Goal: Information Seeking & Learning: Learn about a topic

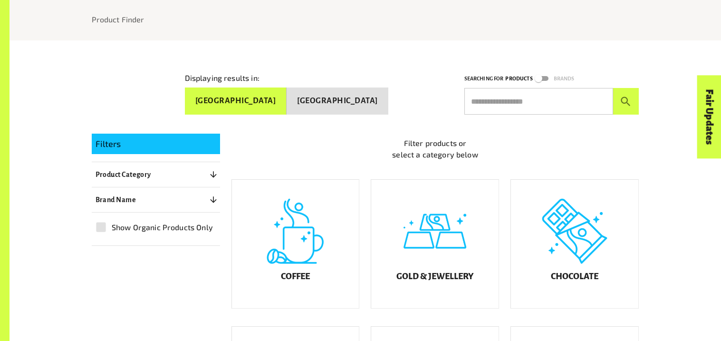
scroll to position [137, 0]
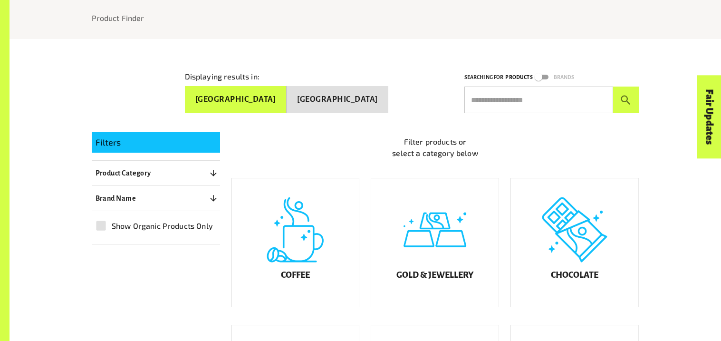
click at [191, 173] on button "Product Category 0" at bounding box center [156, 172] width 128 height 17
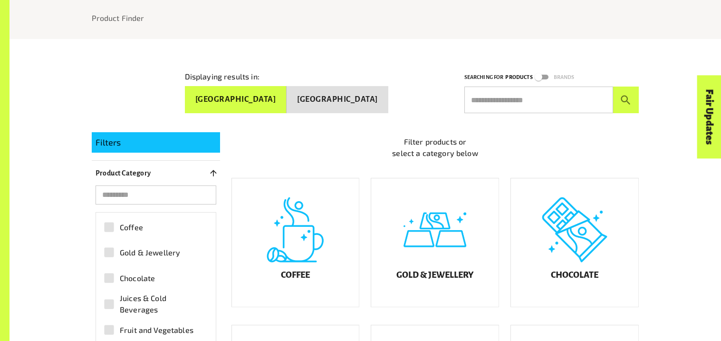
click at [169, 247] on span "Gold & Jewellery" at bounding box center [150, 252] width 60 height 11
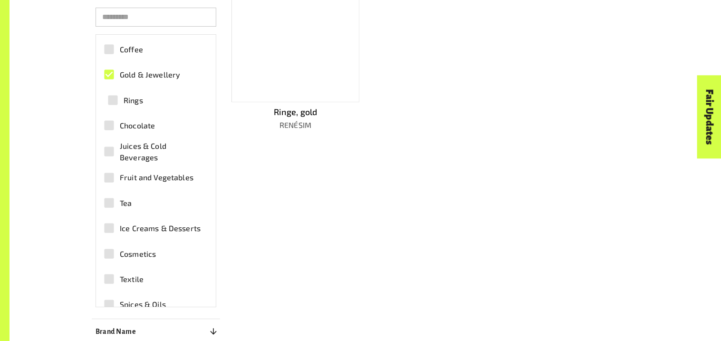
scroll to position [336, 0]
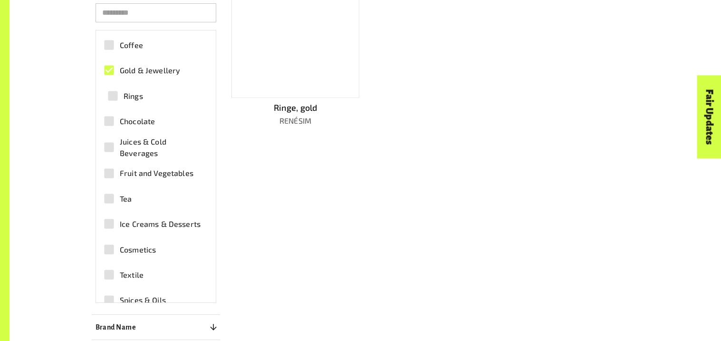
click at [214, 226] on div "Coffee Gold & Jewellery Rings Chocolate Juices & Cold Beverages Fruit and Veget…" at bounding box center [156, 166] width 121 height 273
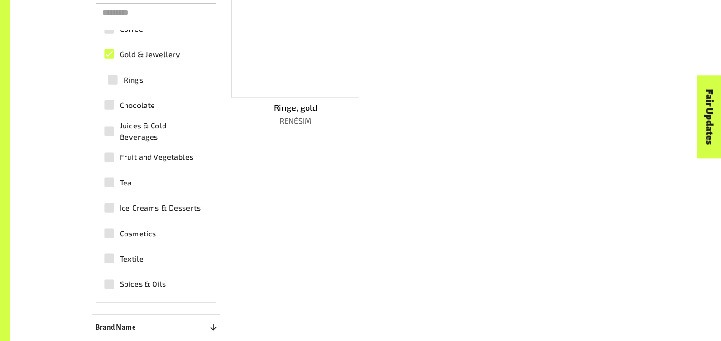
scroll to position [0, 0]
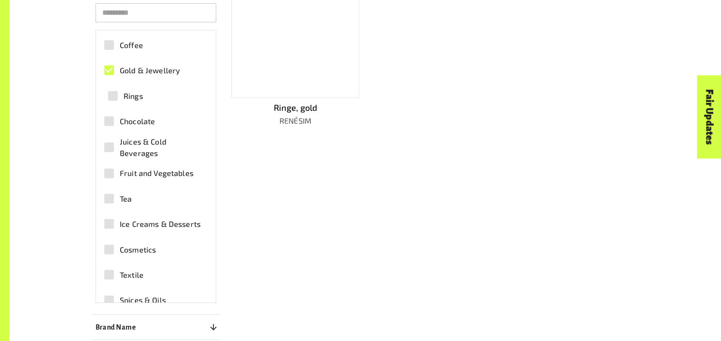
drag, startPoint x: 215, startPoint y: 224, endPoint x: 254, endPoint y: 157, distance: 78.2
click at [254, 157] on div "Filters Clear All Product Category 1 ​ Coffee Gold & Jewellery Rings Chocolate …" at bounding box center [359, 147] width 559 height 451
click at [275, 89] on div at bounding box center [295, 33] width 128 height 129
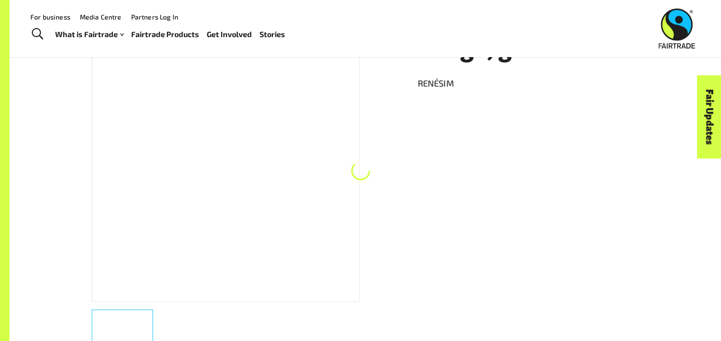
scroll to position [175, 0]
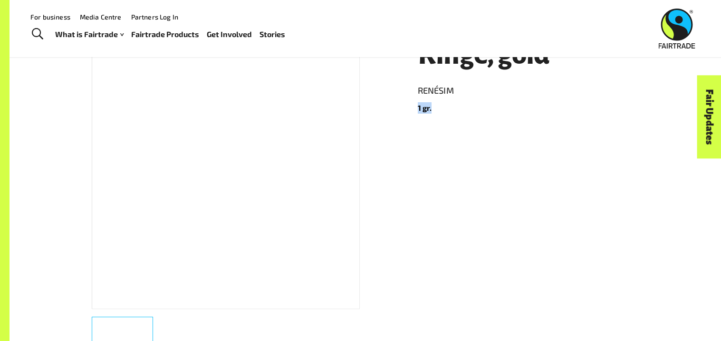
drag, startPoint x: 415, startPoint y: 109, endPoint x: 438, endPoint y: 112, distance: 23.0
click at [438, 112] on div "Ringe, gold RENÉSIM 1 gr." at bounding box center [522, 208] width 233 height 358
click at [441, 116] on div "Ringe, gold RENÉSIM 1 gr." at bounding box center [522, 208] width 233 height 358
drag, startPoint x: 441, startPoint y: 116, endPoint x: 397, endPoint y: 110, distance: 44.6
click at [397, 110] on div "Ringe, gold RENÉSIM 1 gr. Product Info Brand Name RENÉSIM Product Size 1 gr. Pr…" at bounding box center [359, 290] width 559 height 546
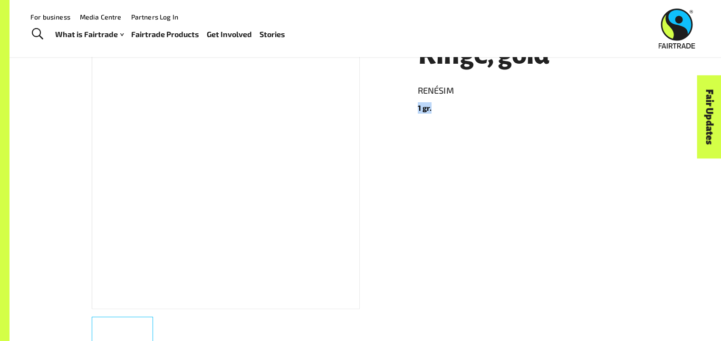
click at [432, 111] on p "1 gr." at bounding box center [528, 107] width 221 height 11
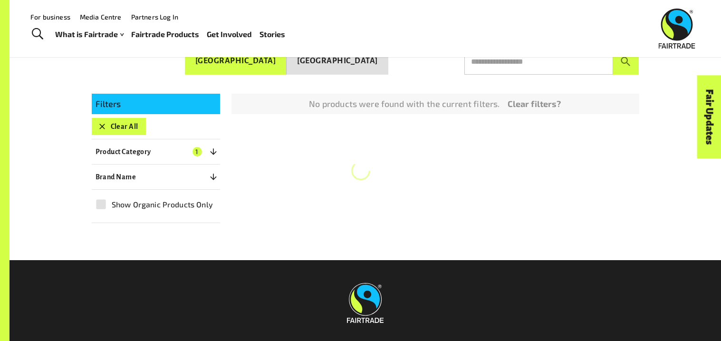
scroll to position [251, 0]
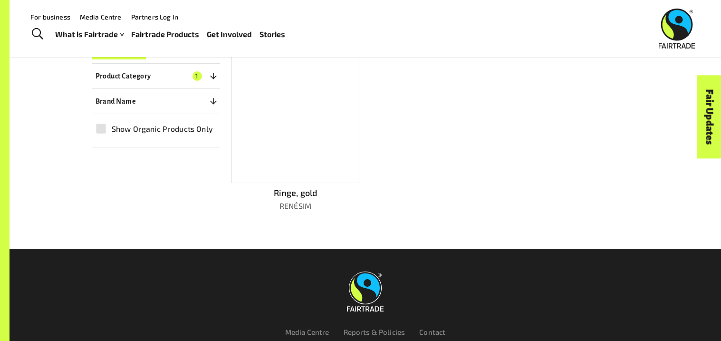
click at [211, 77] on button "Product Category 1" at bounding box center [156, 75] width 128 height 17
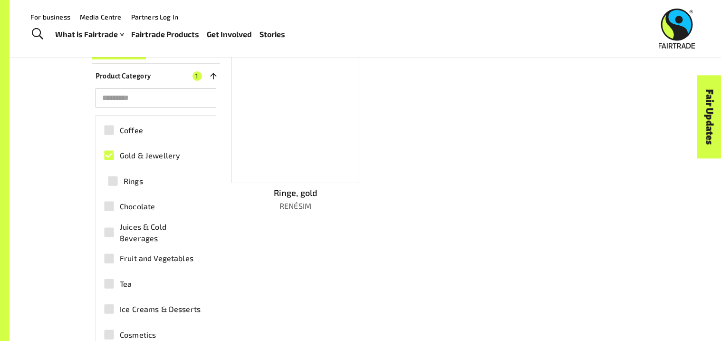
click at [163, 157] on label "Gold & Jewellery" at bounding box center [150, 154] width 105 height 21
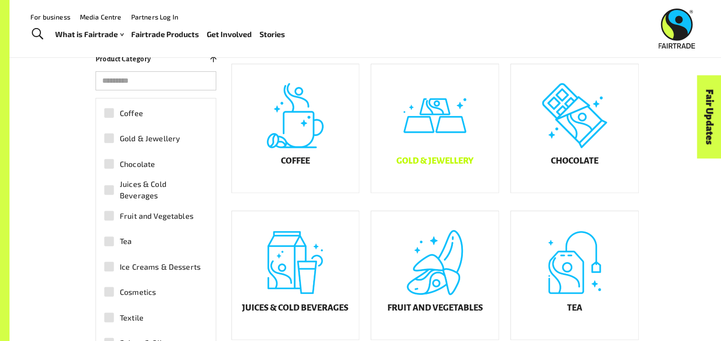
click at [488, 116] on div "Gold & Jewellery" at bounding box center [434, 128] width 127 height 128
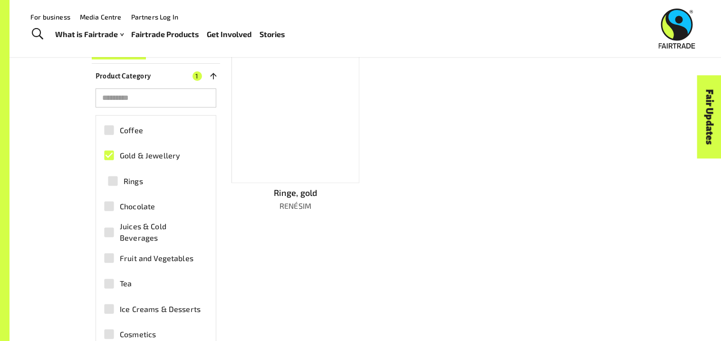
scroll to position [175, 0]
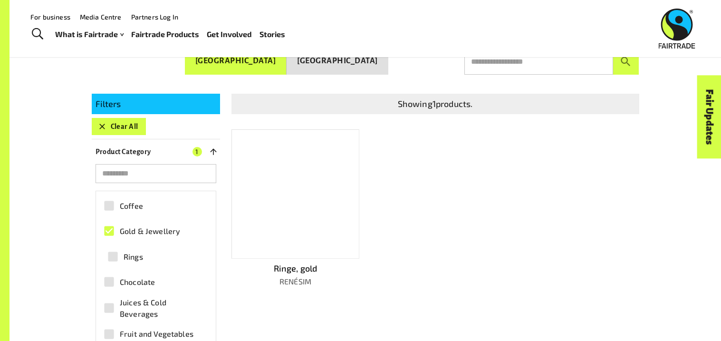
click at [295, 197] on div at bounding box center [295, 193] width 128 height 129
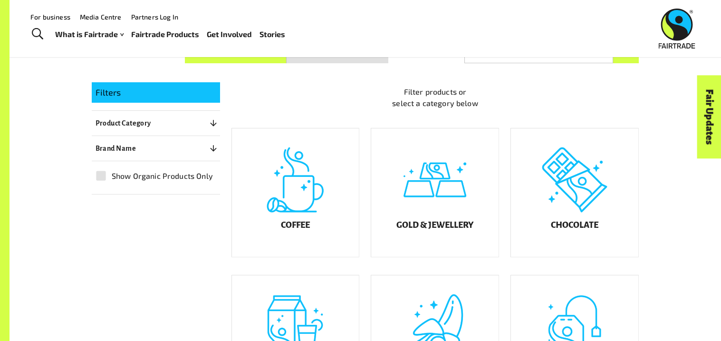
scroll to position [185, 0]
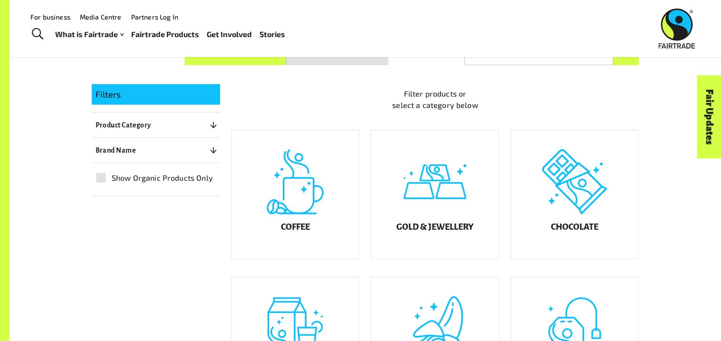
click at [108, 120] on p "Product Category" at bounding box center [124, 124] width 56 height 11
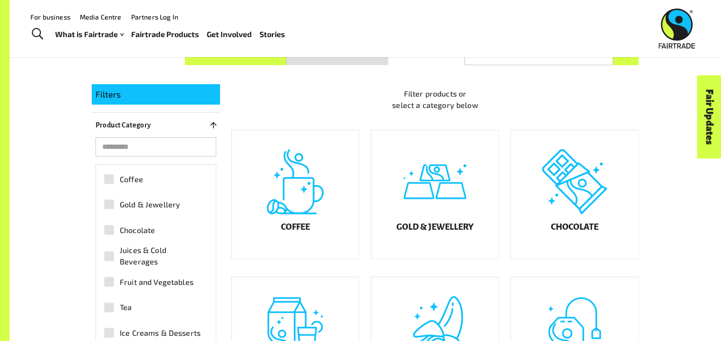
click at [215, 245] on div "Coffee Gold & Jewellery Chocolate Juices & Cold Beverages Fruit and Vegetables …" at bounding box center [156, 295] width 120 height 263
drag, startPoint x: 215, startPoint y: 243, endPoint x: 218, endPoint y: 264, distance: 21.1
click at [218, 264] on div "​ Coffee Gold & Jewellery Chocolate Juices & Cold Beverages Fruit and Vegetable…" at bounding box center [156, 282] width 128 height 290
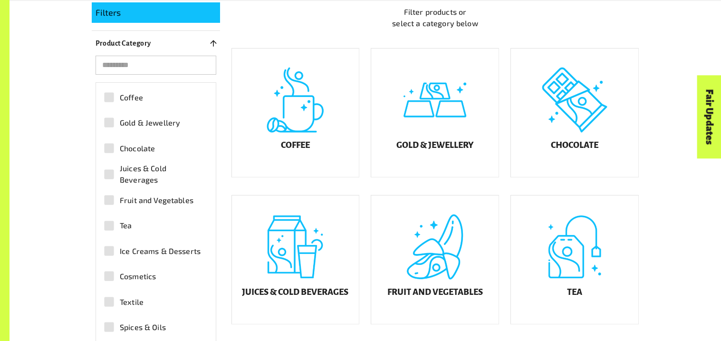
scroll to position [0, 0]
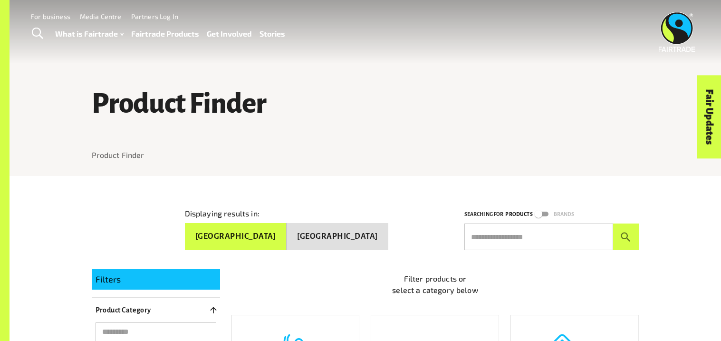
click at [40, 33] on span "Toggle Search" at bounding box center [37, 34] width 11 height 12
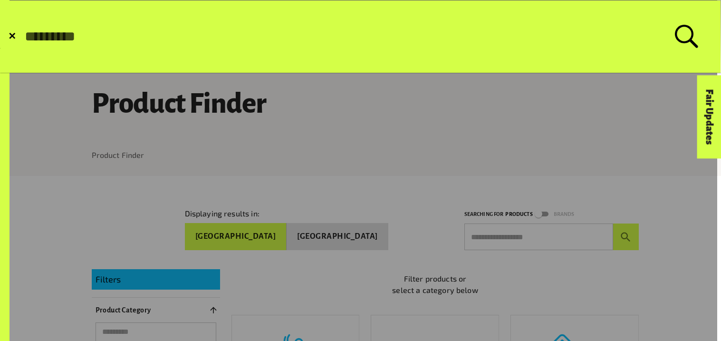
click at [304, 41] on input "Search for:" at bounding box center [349, 37] width 651 height 16
click at [459, 10] on form "✕ Search for: *****" at bounding box center [360, 36] width 720 height 72
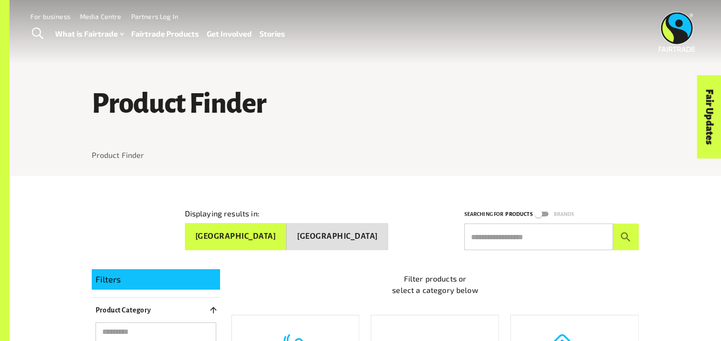
click at [36, 36] on span "Toggle Search" at bounding box center [37, 34] width 11 height 12
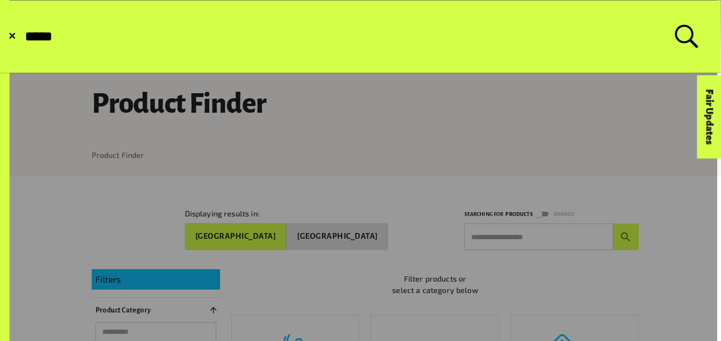
click at [124, 44] on input "*****" at bounding box center [349, 37] width 651 height 16
type input "********"
click at [23, 37] on button "Submit Search" at bounding box center [23, 37] width 0 height 0
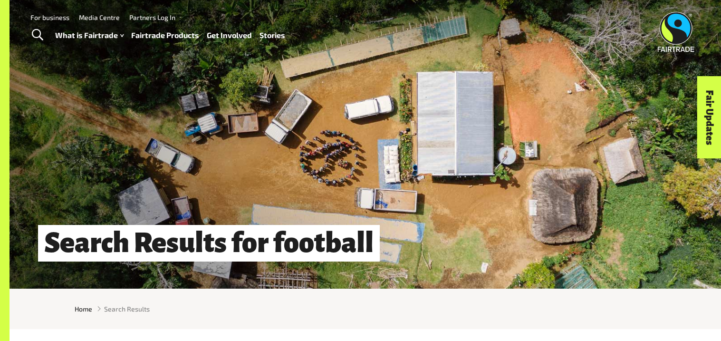
click at [32, 42] on link "Toggle Search" at bounding box center [37, 35] width 23 height 24
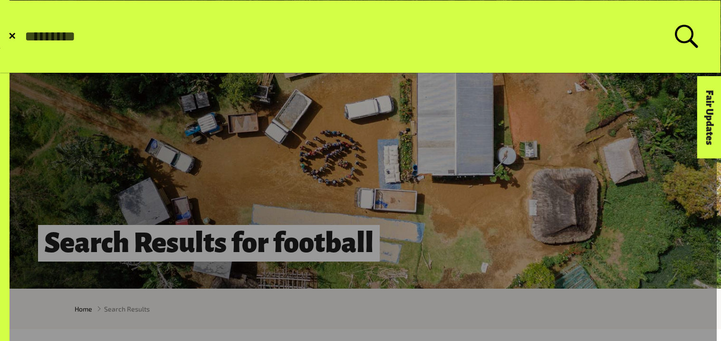
click at [160, 33] on input "Search for:" at bounding box center [349, 37] width 651 height 16
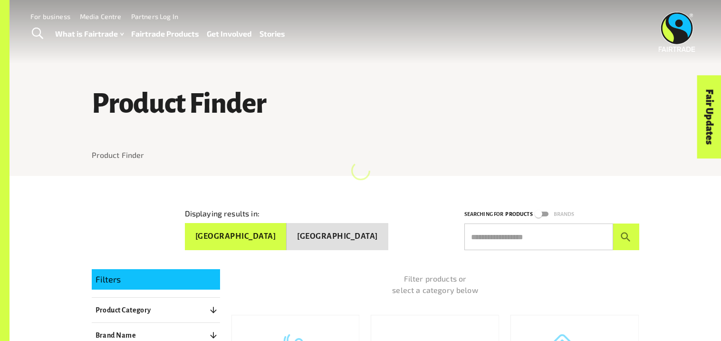
click at [504, 236] on input "text" at bounding box center [538, 236] width 149 height 27
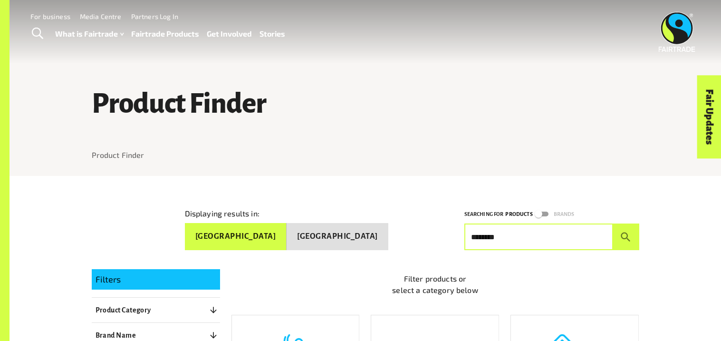
type input "********"
click at [613, 223] on button "submit" at bounding box center [626, 236] width 26 height 27
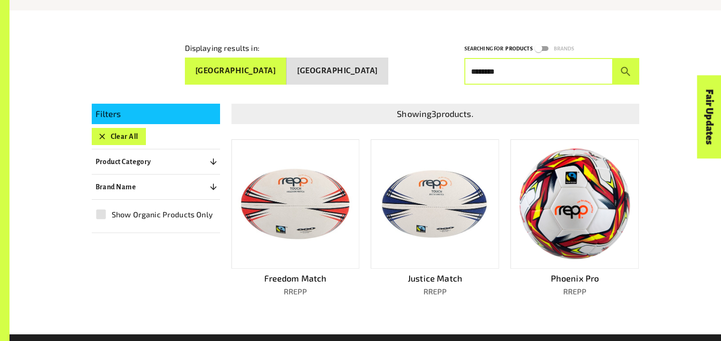
scroll to position [169, 0]
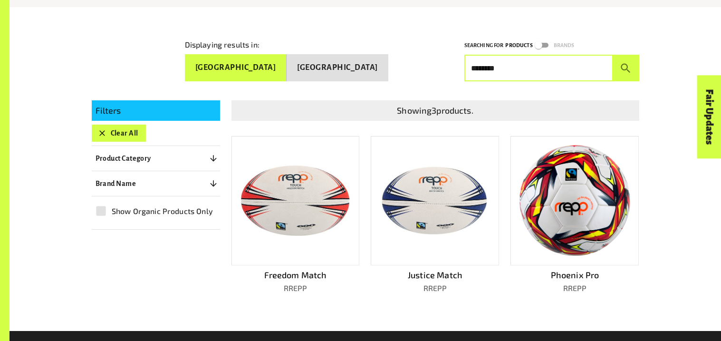
click at [548, 206] on img at bounding box center [574, 200] width 115 height 113
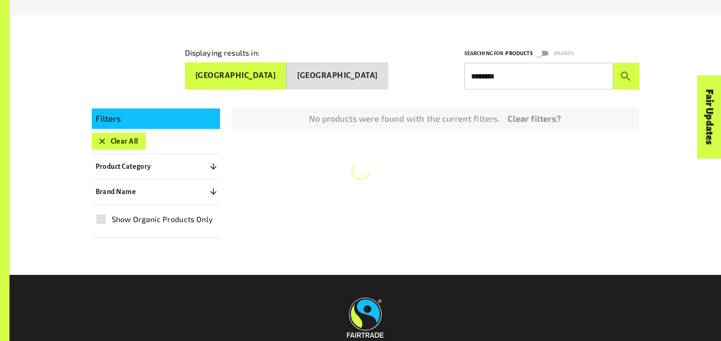
scroll to position [169, 0]
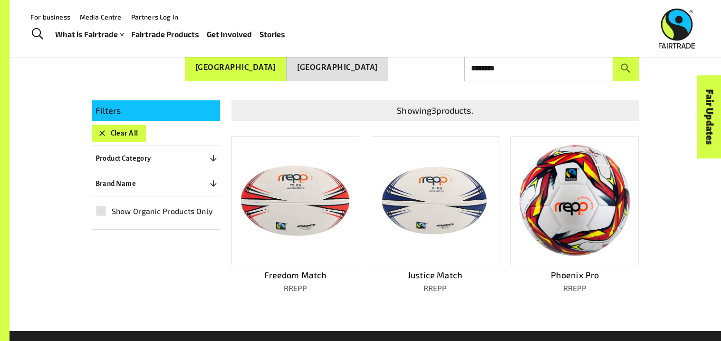
click at [430, 182] on img at bounding box center [435, 200] width 115 height 72
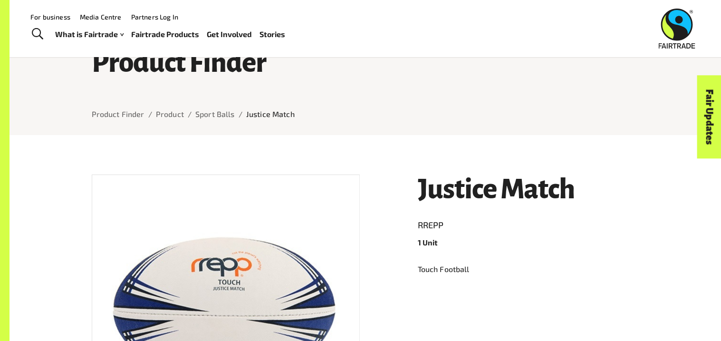
scroll to position [23, 0]
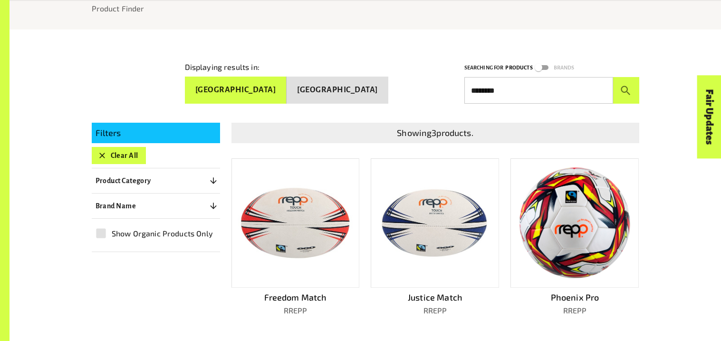
scroll to position [169, 0]
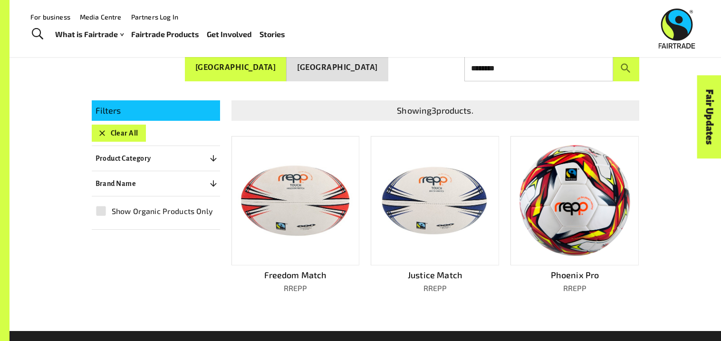
click at [548, 161] on img at bounding box center [574, 200] width 115 height 113
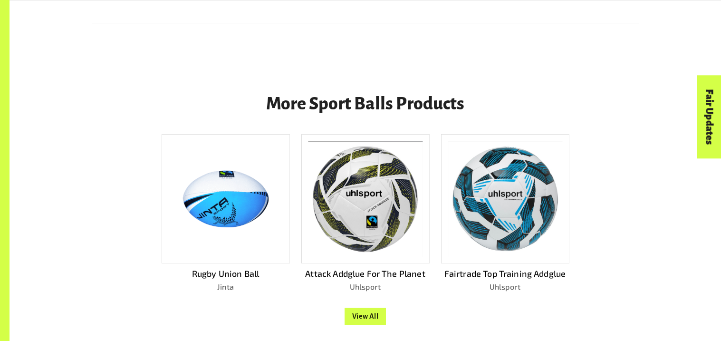
scroll to position [755, 0]
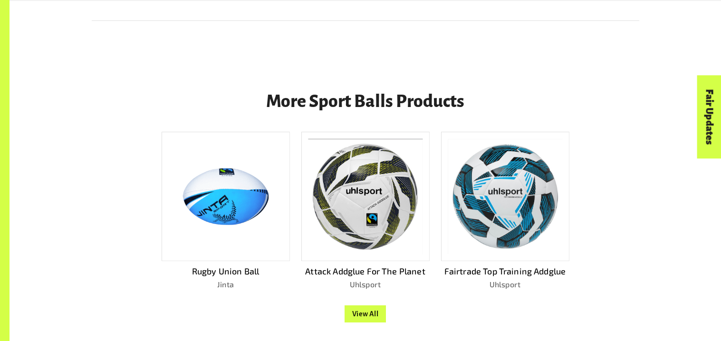
click at [503, 200] on img at bounding box center [505, 196] width 115 height 115
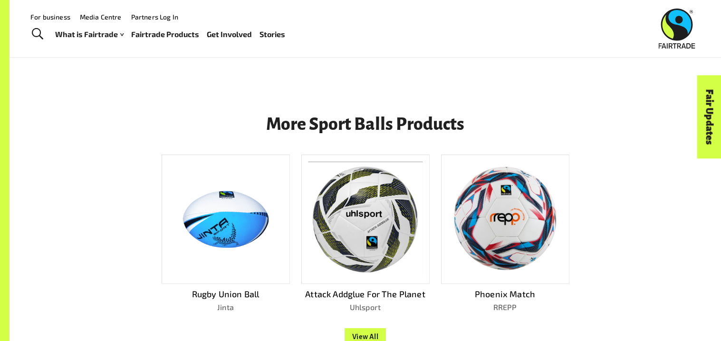
scroll to position [734, 0]
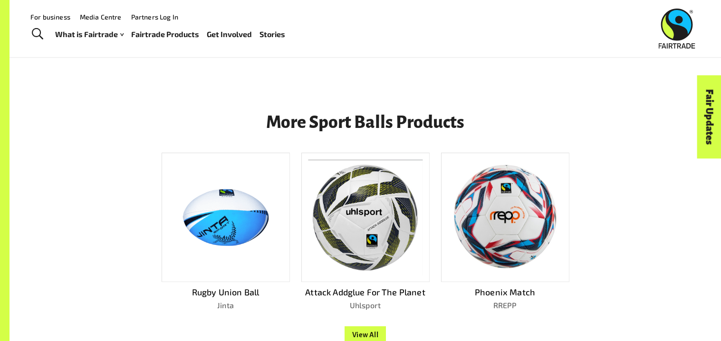
click at [504, 226] on img at bounding box center [505, 217] width 115 height 108
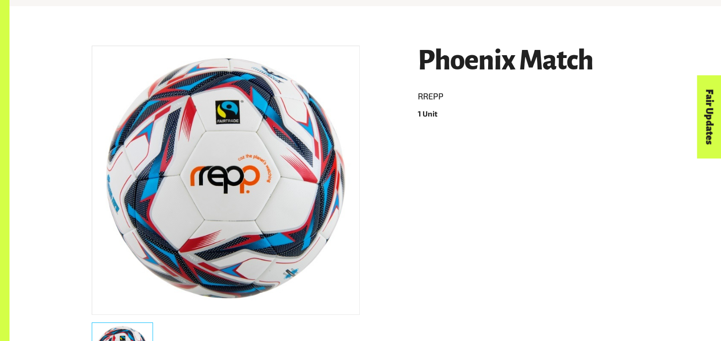
scroll to position [172, 0]
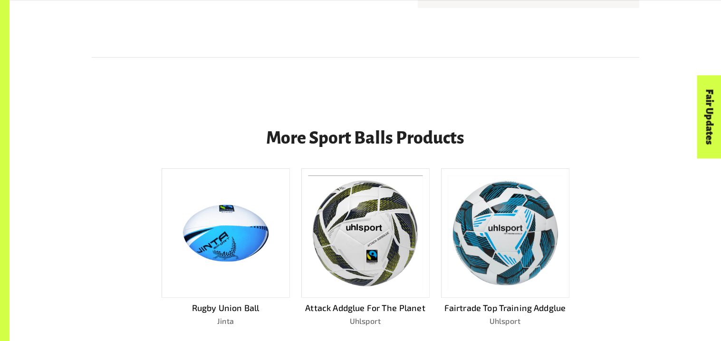
click at [373, 248] on img at bounding box center [365, 232] width 115 height 115
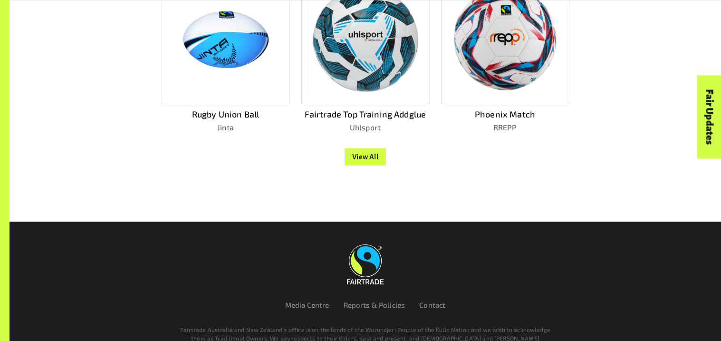
scroll to position [908, 0]
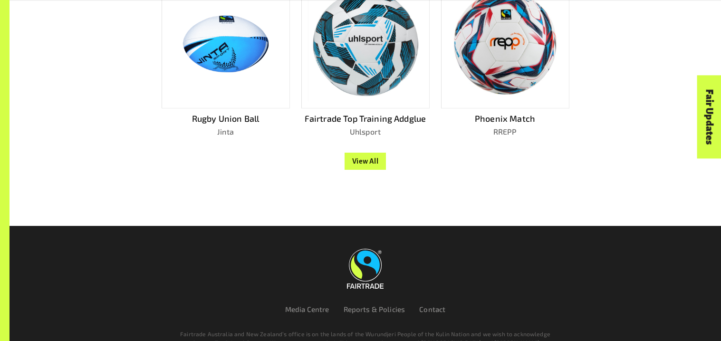
click at [363, 160] on button "View All" at bounding box center [366, 161] width 42 height 17
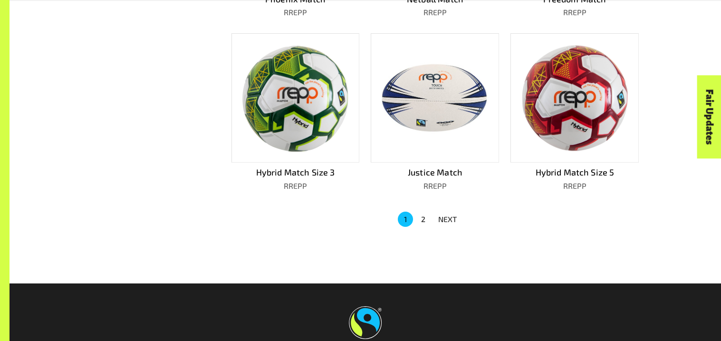
scroll to position [622, 0]
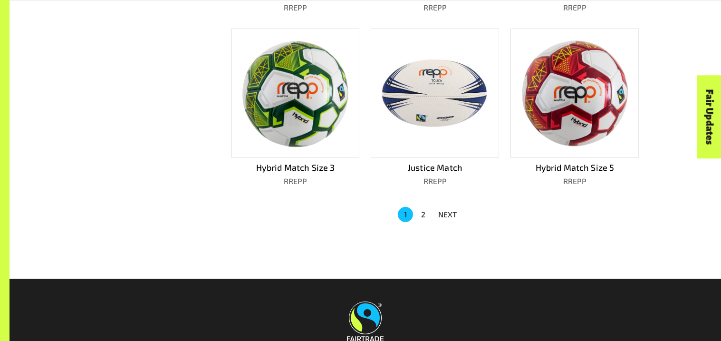
click at [447, 213] on p "NEXT" at bounding box center [447, 214] width 19 height 11
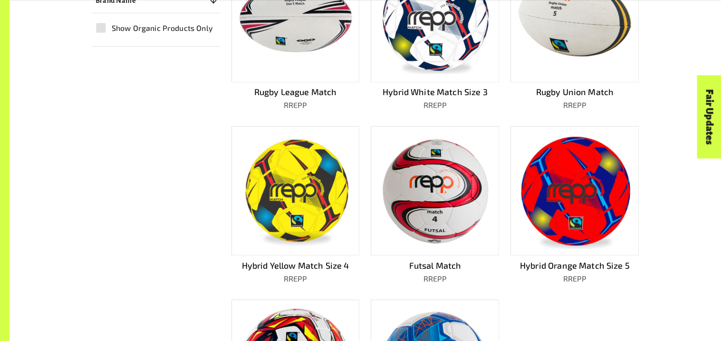
scroll to position [355, 0]
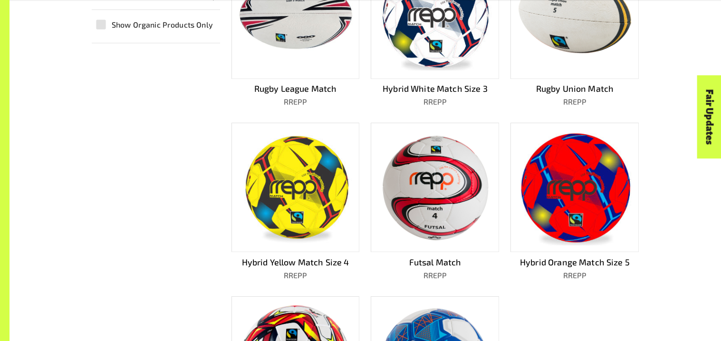
click at [596, 183] on img at bounding box center [574, 187] width 115 height 115
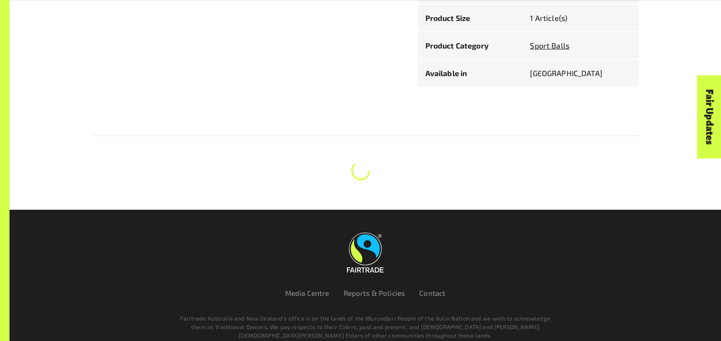
scroll to position [668, 0]
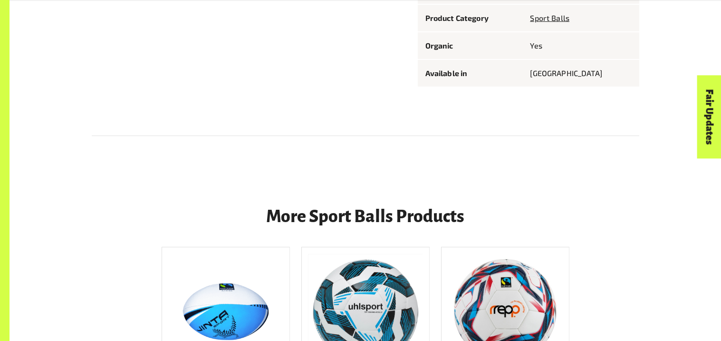
scroll to position [746, 0]
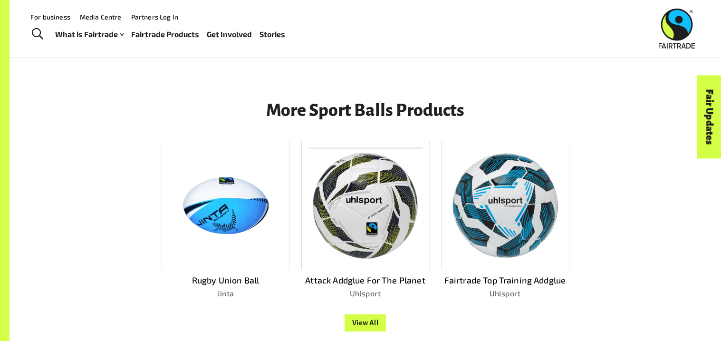
scroll to position [734, 0]
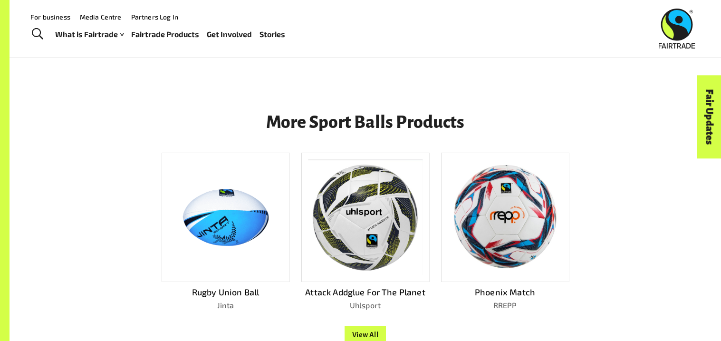
scroll to position [755, 0]
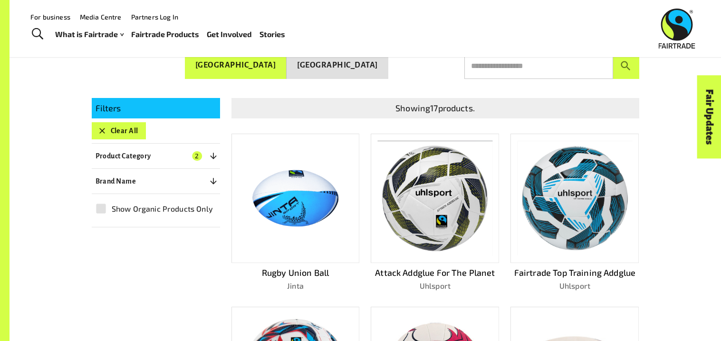
scroll to position [169, 0]
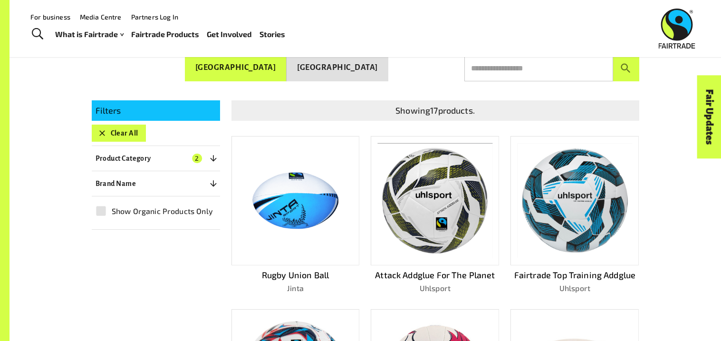
click at [498, 70] on input "text" at bounding box center [538, 68] width 149 height 27
click at [613, 55] on button "submit" at bounding box center [626, 68] width 26 height 27
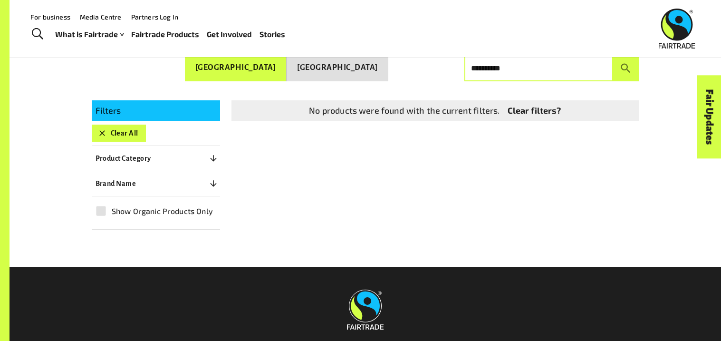
drag, startPoint x: 530, startPoint y: 66, endPoint x: 497, endPoint y: 70, distance: 33.1
click at [497, 70] on input "**********" at bounding box center [538, 68] width 149 height 27
type input "*****"
click at [613, 55] on button "submit" at bounding box center [626, 68] width 26 height 27
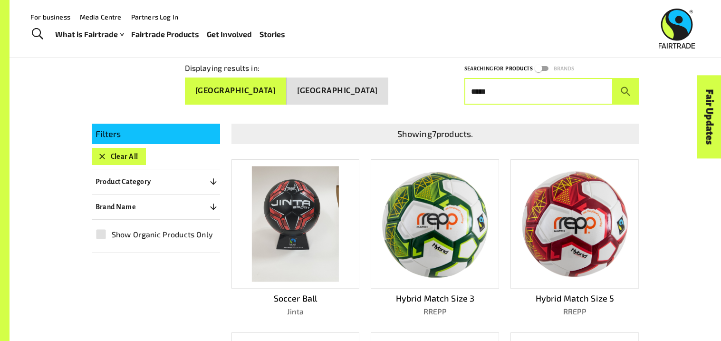
scroll to position [137, 0]
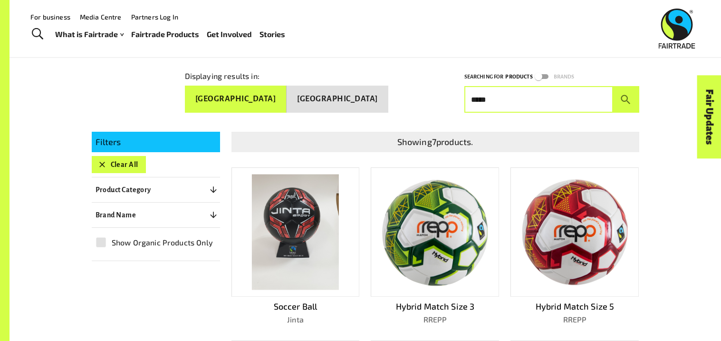
drag, startPoint x: 508, startPoint y: 89, endPoint x: 396, endPoint y: 81, distance: 112.4
click at [396, 81] on div "Displaying results in: [GEOGRAPHIC_DATA] [GEOGRAPHIC_DATA] Searching for Produc…" at bounding box center [359, 83] width 559 height 57
type input "*"
type input "********"
click at [613, 86] on button "submit" at bounding box center [626, 99] width 26 height 27
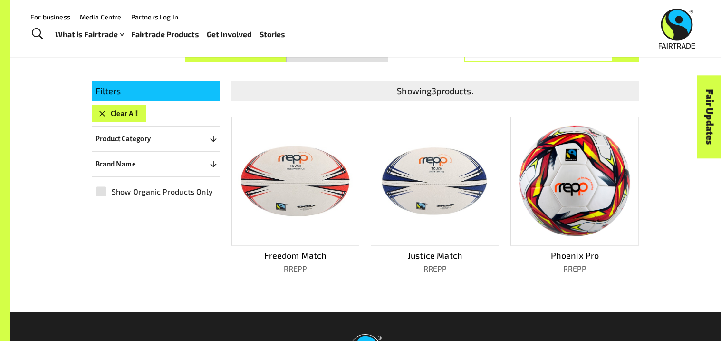
scroll to position [193, 0]
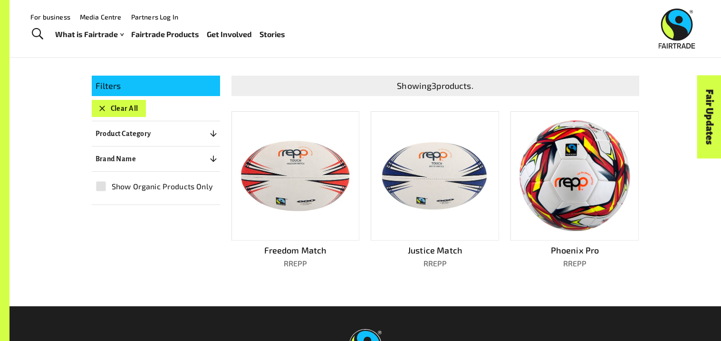
click at [531, 169] on img at bounding box center [574, 176] width 115 height 113
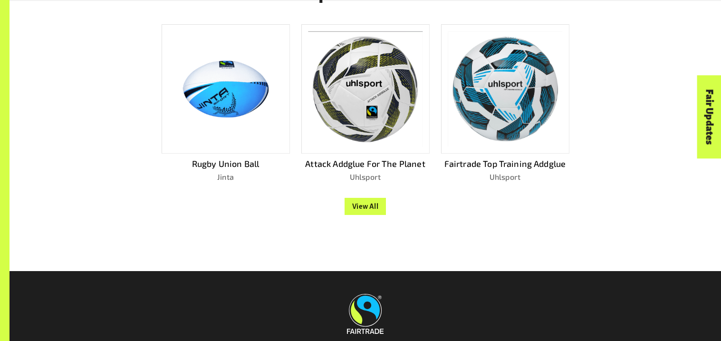
scroll to position [871, 0]
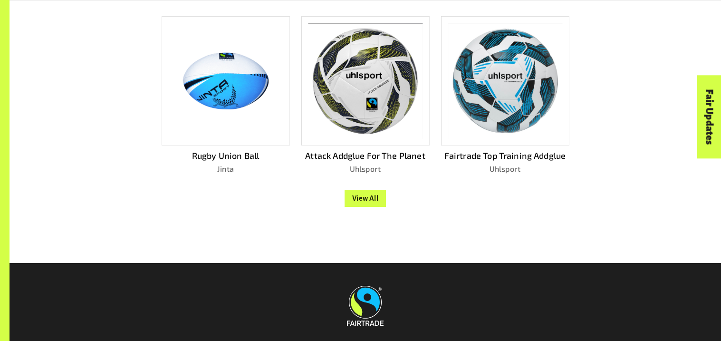
click at [373, 201] on button "View All" at bounding box center [366, 198] width 42 height 17
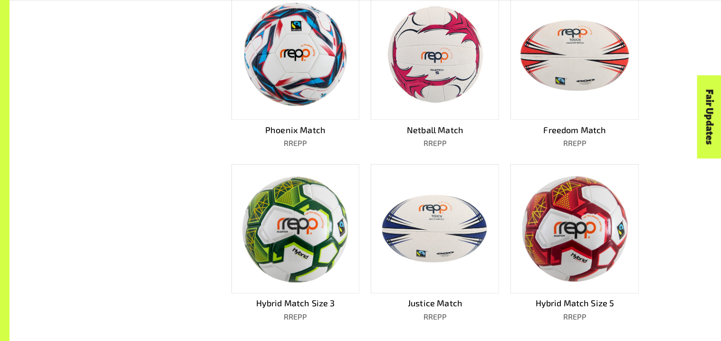
scroll to position [515, 0]
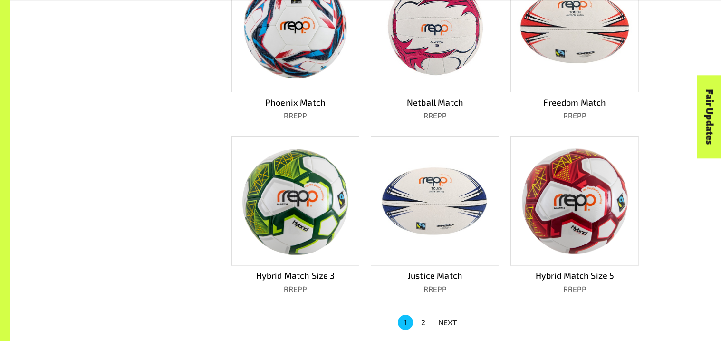
click at [448, 316] on p "NEXT" at bounding box center [447, 321] width 19 height 11
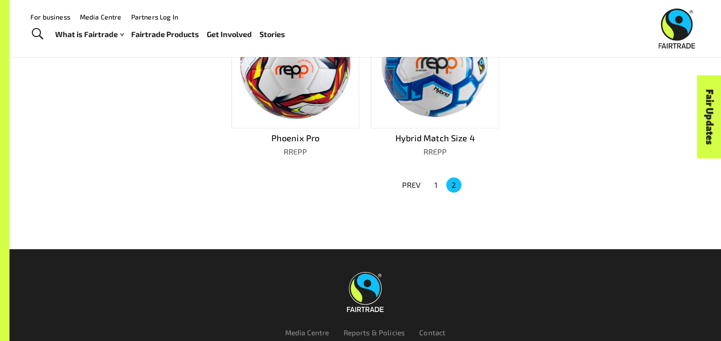
scroll to position [612, 0]
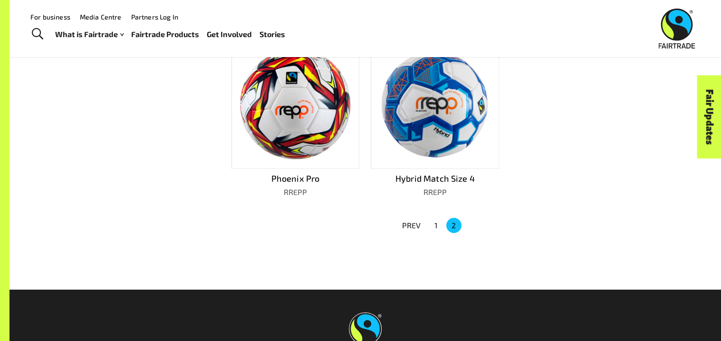
click at [414, 220] on p "PREV" at bounding box center [411, 225] width 19 height 11
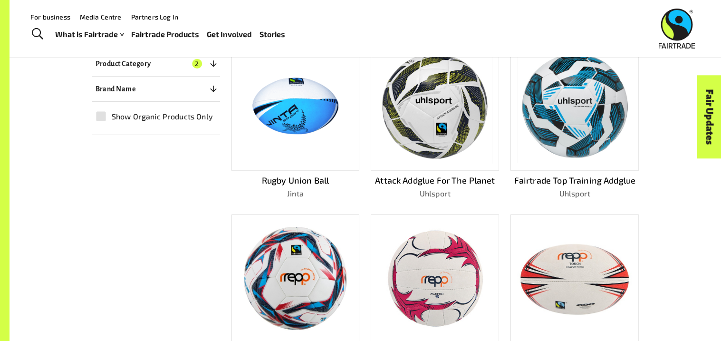
scroll to position [238, 0]
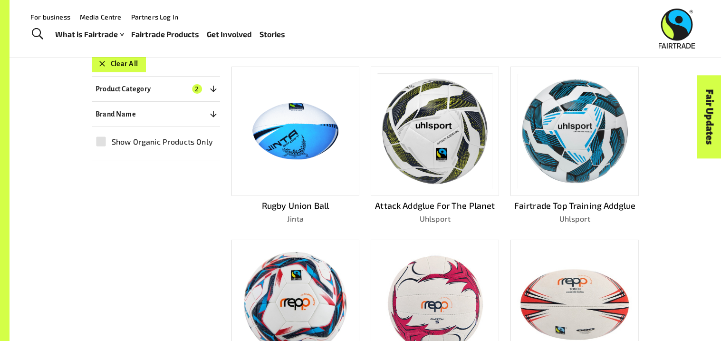
click at [589, 86] on img at bounding box center [574, 131] width 115 height 115
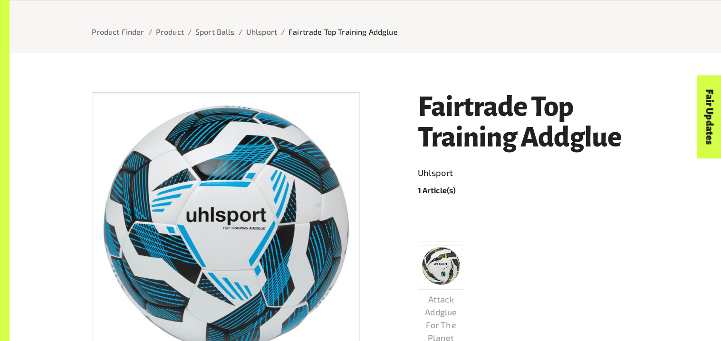
scroll to position [125, 0]
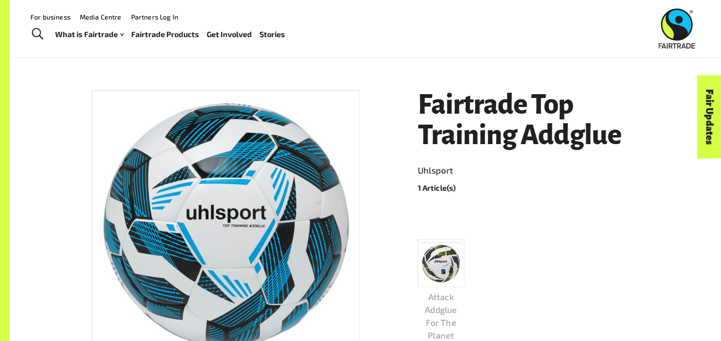
click at [443, 269] on img at bounding box center [440, 262] width 41 height 41
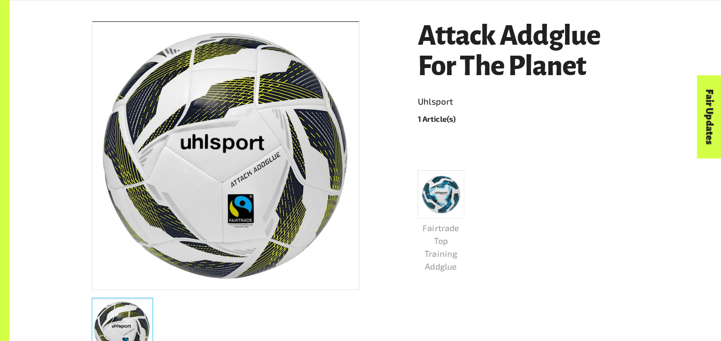
scroll to position [213, 0]
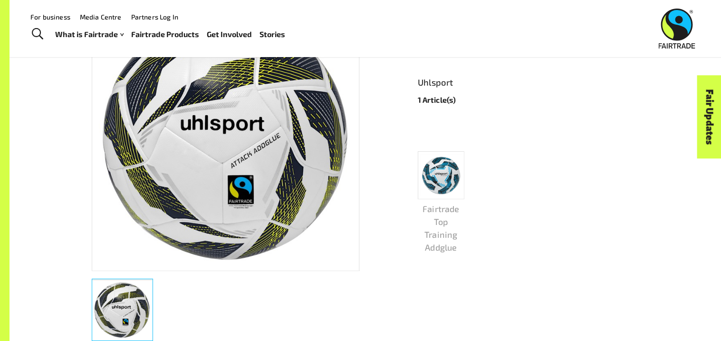
click at [445, 158] on img at bounding box center [440, 174] width 41 height 41
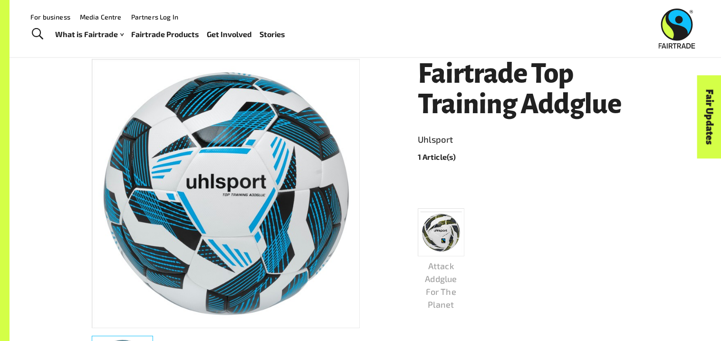
scroll to position [175, 0]
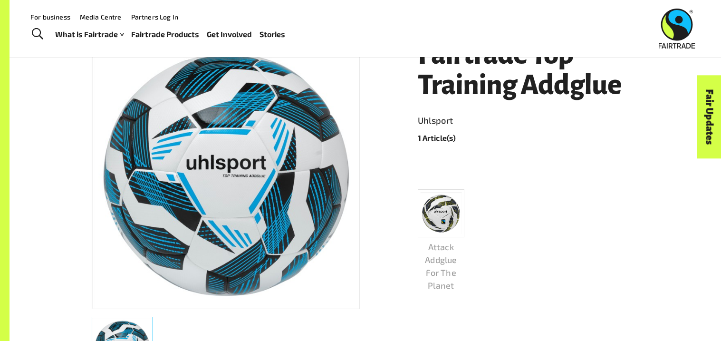
click at [579, 274] on div "Attack Addglue For The Planet" at bounding box center [522, 225] width 233 height 133
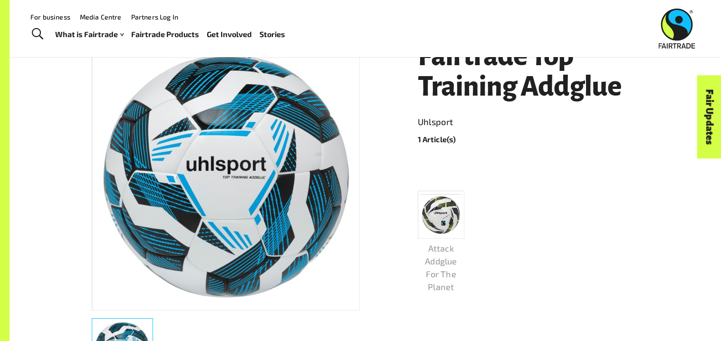
scroll to position [156, 0]
